Goal: Check status

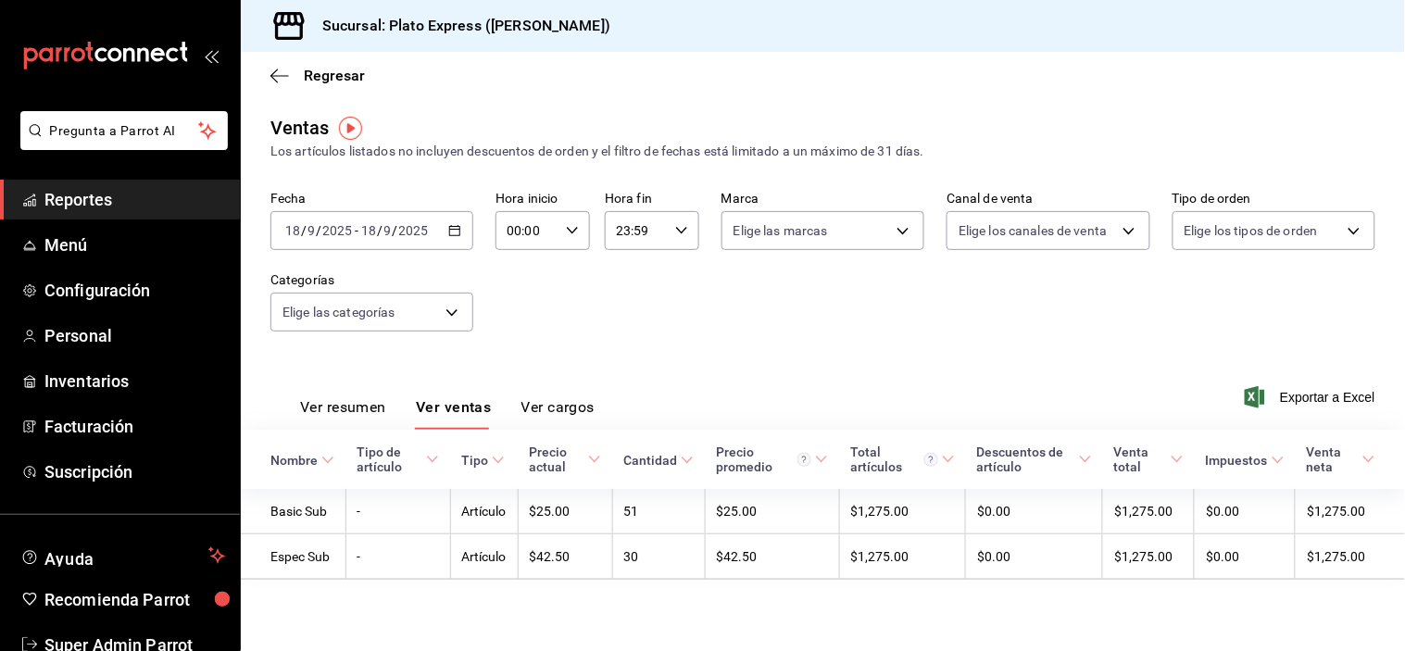
drag, startPoint x: 568, startPoint y: 257, endPoint x: 570, endPoint y: 220, distance: 36.2
click at [570, 220] on div "Fecha [DATE] [DATE] - [DATE] [DATE] Hora inicio 00:00 Hora inicio Hora fin 23:5…" at bounding box center [822, 272] width 1105 height 163
click at [570, 220] on div "00:00 Hora inicio" at bounding box center [542, 230] width 94 height 39
click at [560, 276] on span "00" at bounding box center [566, 278] width 18 height 15
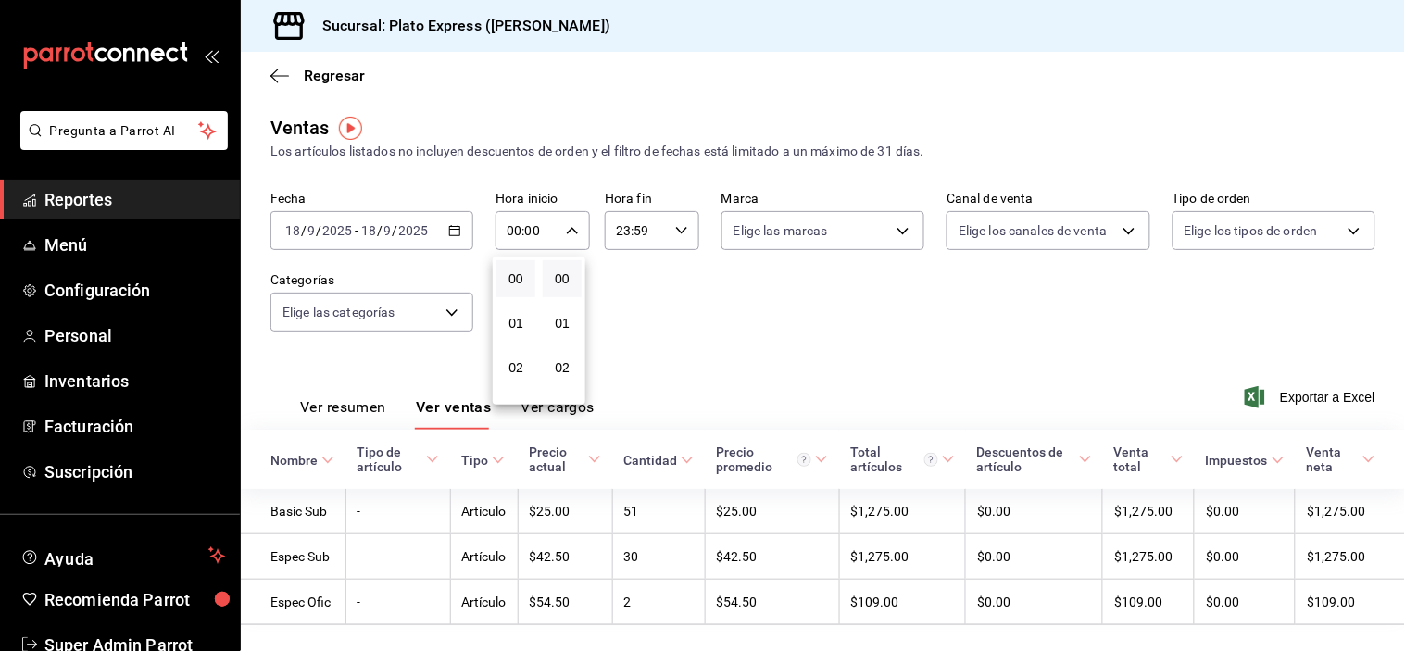
drag, startPoint x: 1404, startPoint y: 312, endPoint x: 1404, endPoint y: 371, distance: 59.3
click at [1404, 371] on div at bounding box center [702, 325] width 1405 height 651
drag, startPoint x: 1404, startPoint y: 371, endPoint x: 1404, endPoint y: 444, distance: 73.2
click at [1385, 399] on div "Ver resumen Ver ventas Ver cargos Exportar a Excel" at bounding box center [823, 392] width 1164 height 76
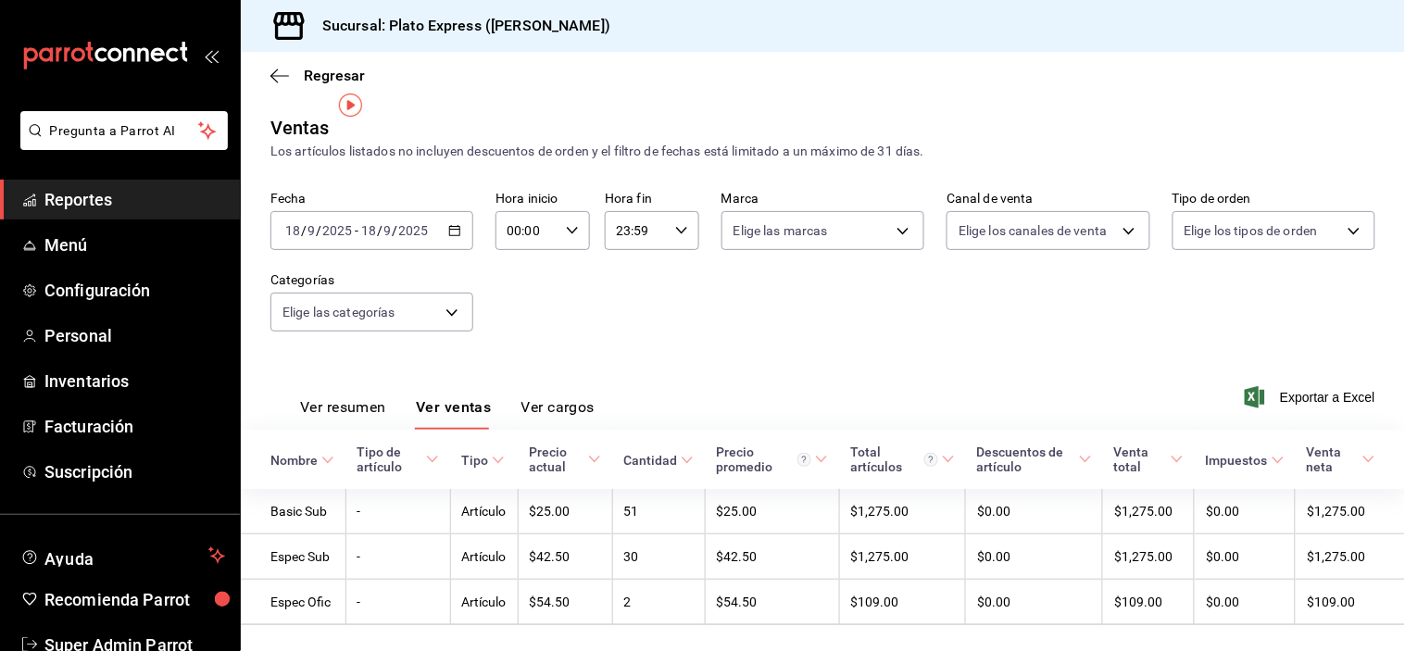
scroll to position [37, 0]
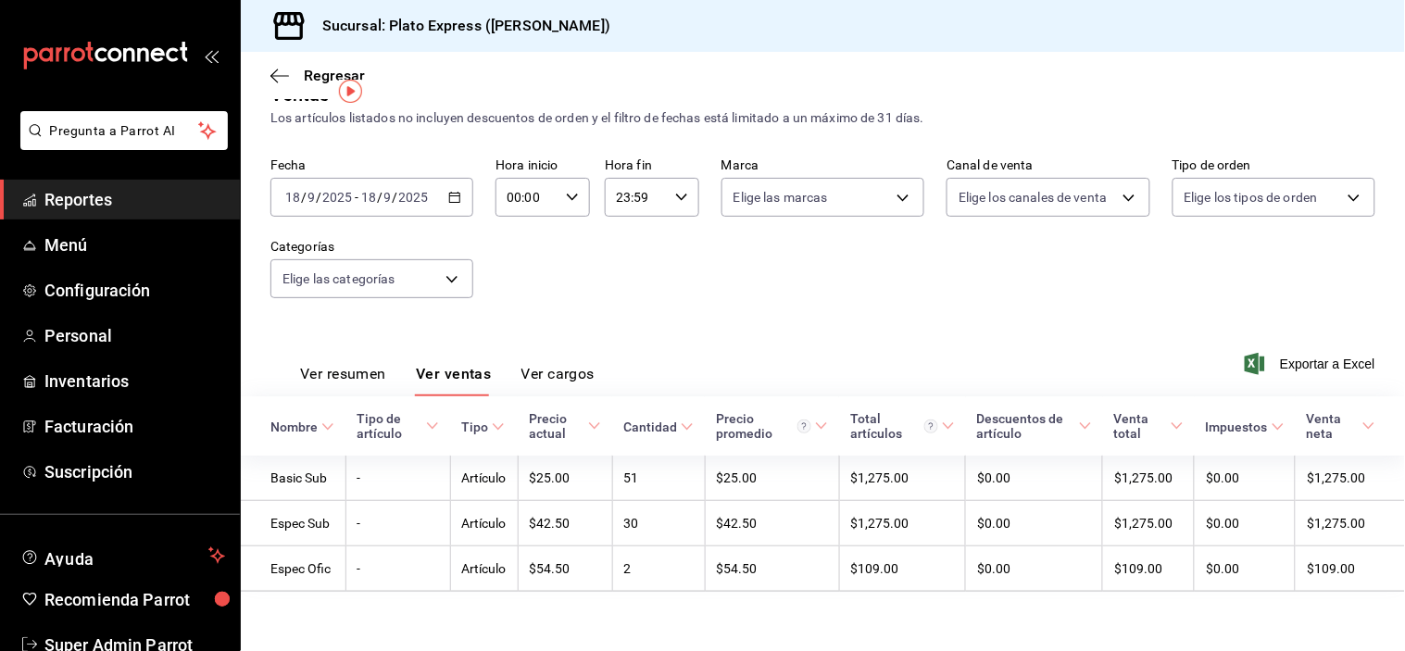
click at [550, 180] on input "00:00" at bounding box center [526, 197] width 63 height 37
click at [562, 237] on span "00" at bounding box center [562, 241] width 17 height 15
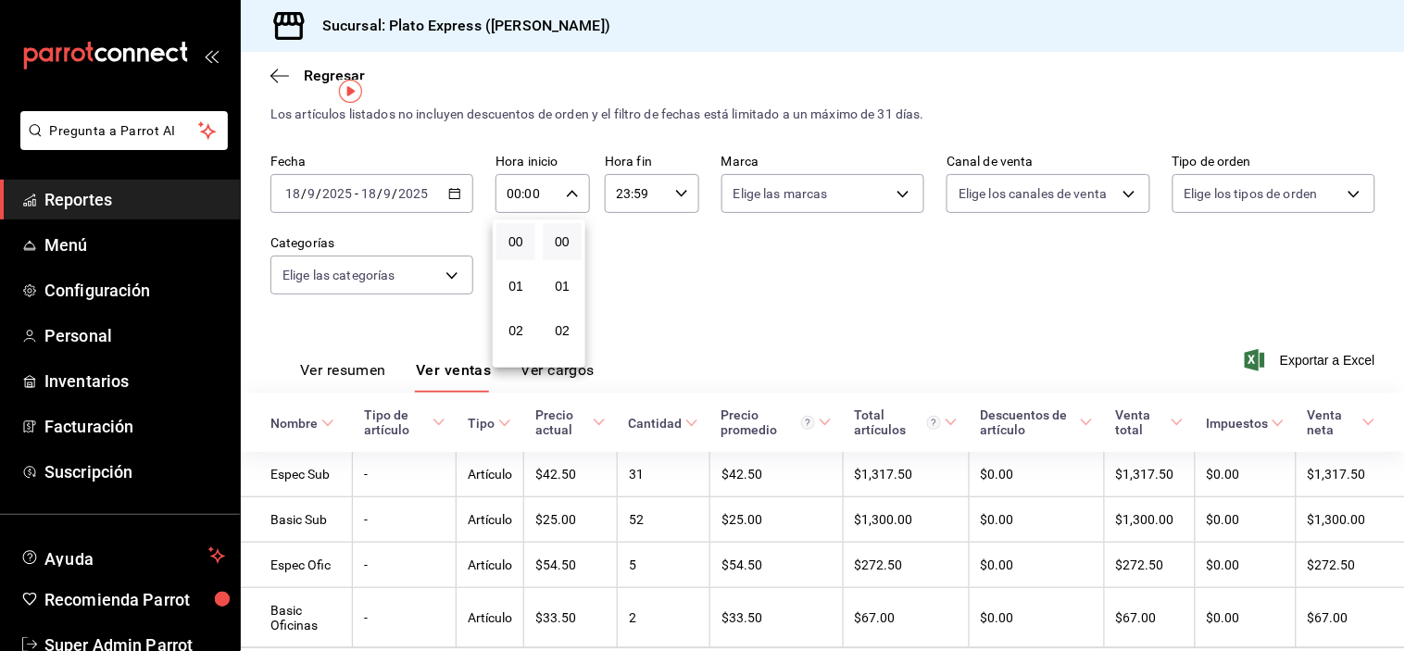
drag, startPoint x: 1404, startPoint y: 219, endPoint x: 1399, endPoint y: 267, distance: 48.4
click at [1399, 267] on div at bounding box center [702, 325] width 1405 height 651
drag, startPoint x: 1399, startPoint y: 267, endPoint x: 1402, endPoint y: 304, distance: 37.1
click at [367, 364] on button "Ver resumen" at bounding box center [343, 376] width 86 height 31
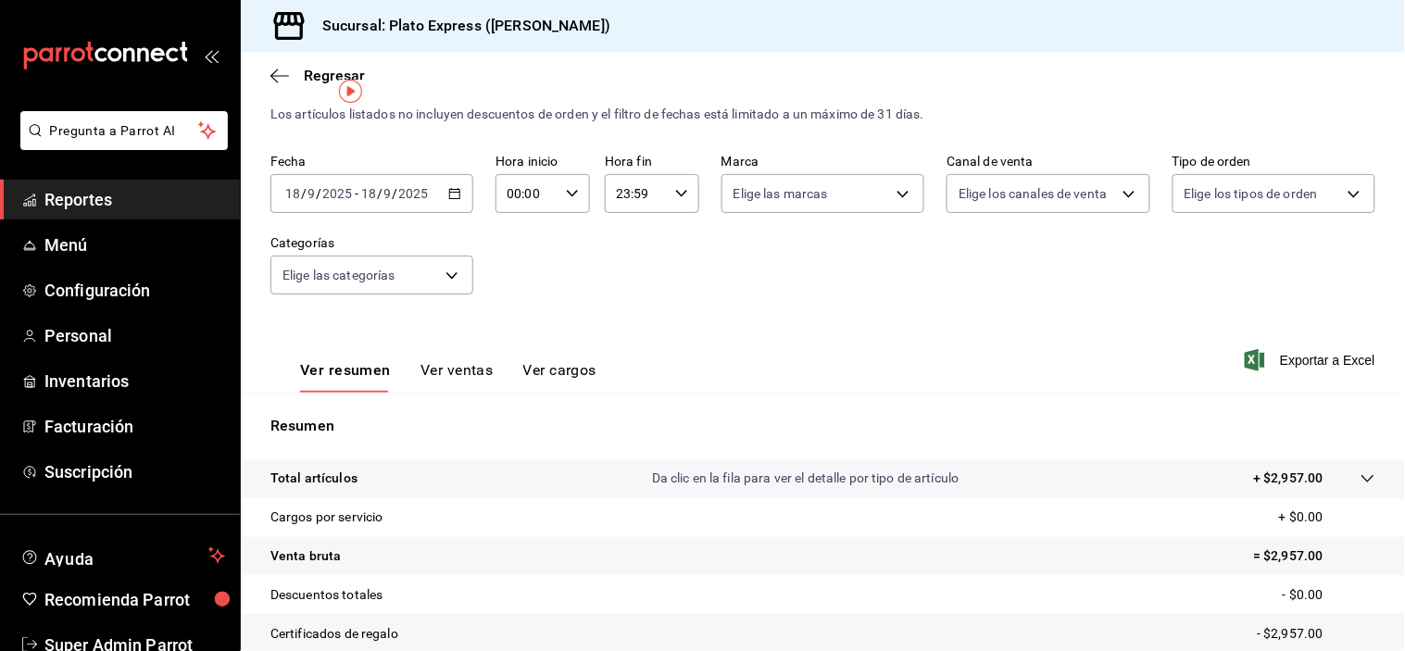
click at [579, 198] on div "00:00 Hora inicio" at bounding box center [542, 193] width 94 height 39
click at [525, 242] on button "00" at bounding box center [515, 241] width 39 height 37
click at [461, 368] on div at bounding box center [702, 325] width 1405 height 651
click at [461, 368] on button "Ver ventas" at bounding box center [456, 376] width 73 height 31
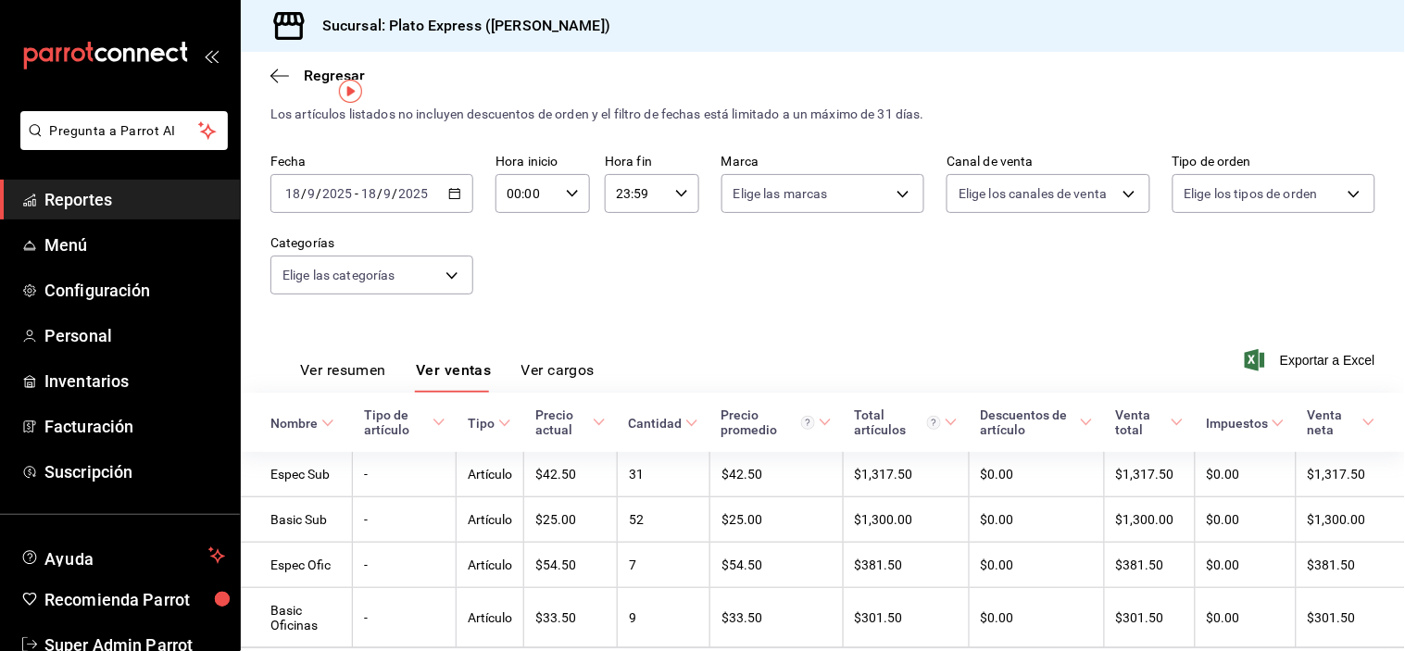
scroll to position [97, 0]
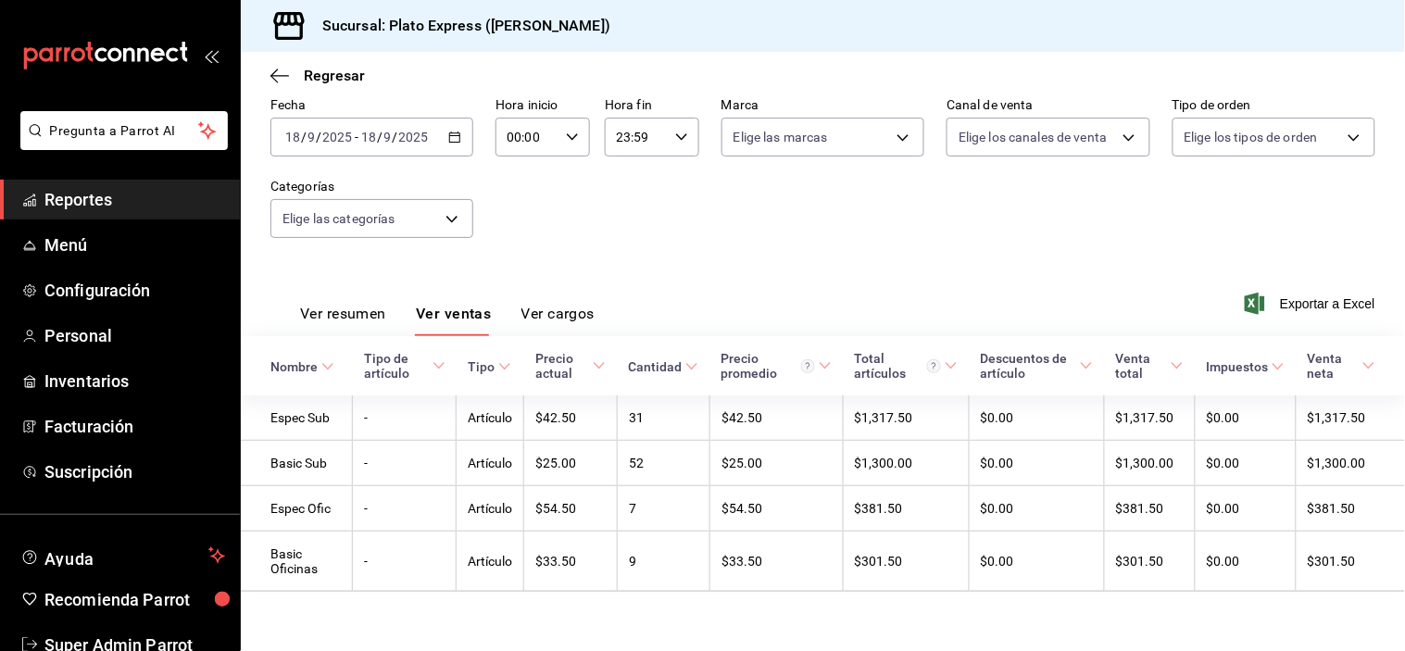
click at [374, 308] on button "Ver resumen" at bounding box center [343, 320] width 86 height 31
